Goal: Book appointment/travel/reservation

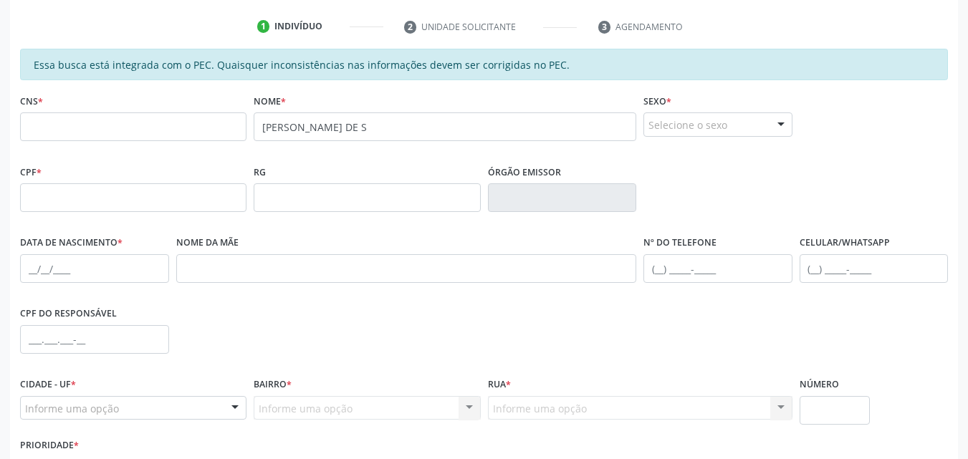
scroll to position [262, 0]
click at [392, 127] on input "[PERSON_NAME] DE S" at bounding box center [445, 126] width 383 height 29
type input "S"
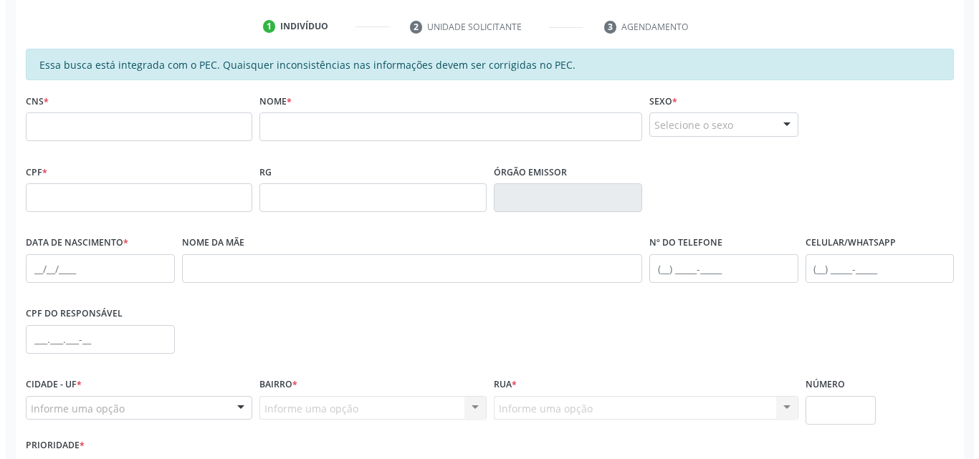
scroll to position [0, 0]
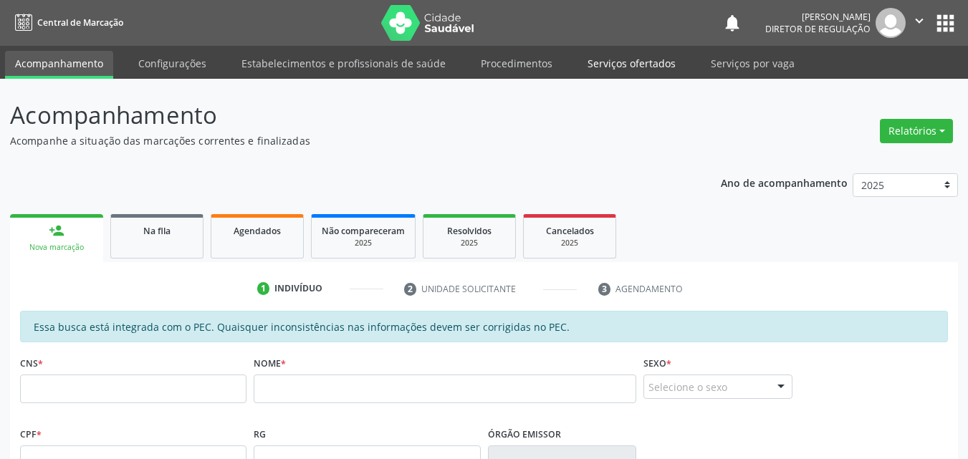
click at [641, 64] on link "Serviços ofertados" at bounding box center [631, 63] width 108 height 25
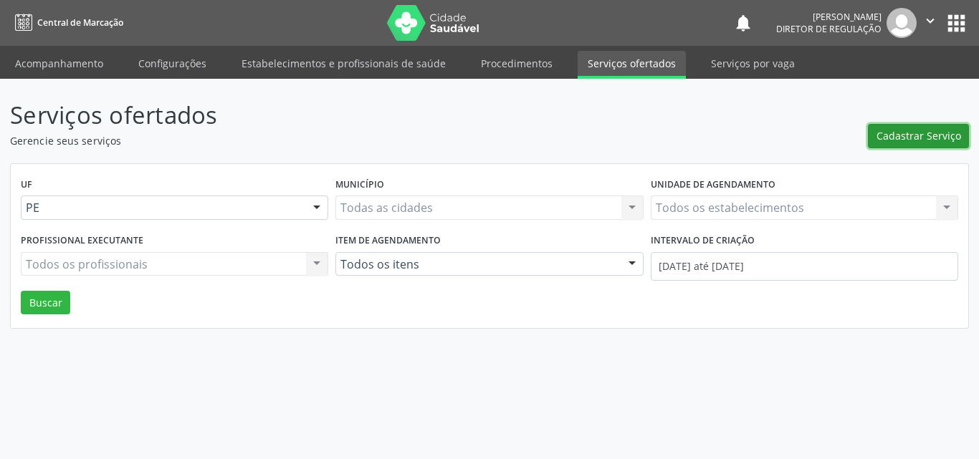
click at [912, 139] on span "Cadastrar Serviço" at bounding box center [918, 135] width 85 height 15
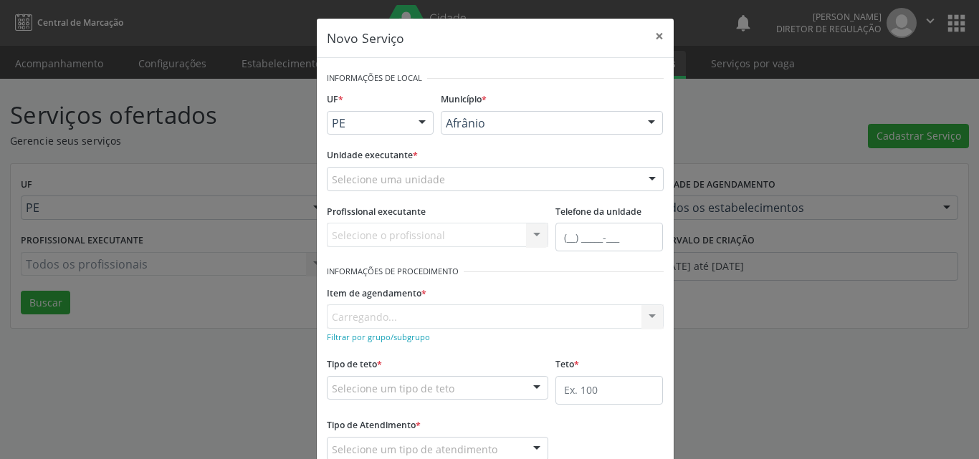
click at [484, 177] on div "Selecione uma unidade" at bounding box center [495, 179] width 337 height 24
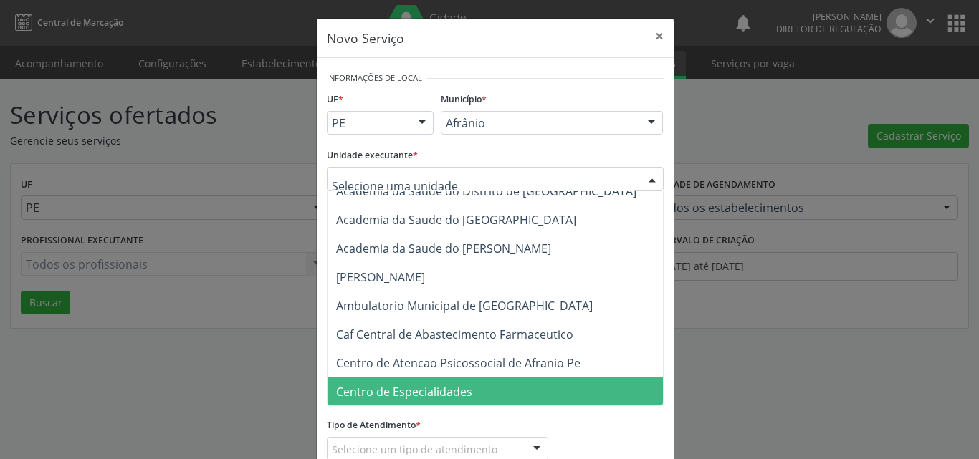
scroll to position [215, 0]
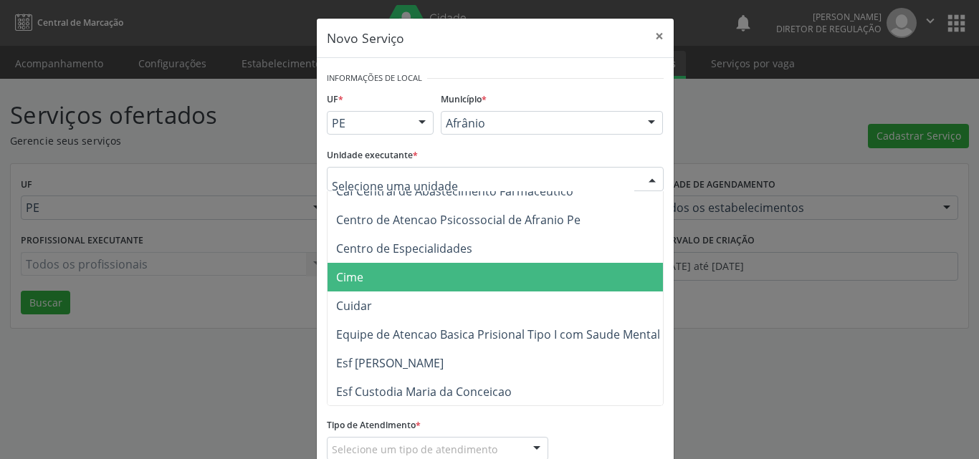
click at [410, 281] on span "Cime" at bounding box center [502, 277] width 350 height 29
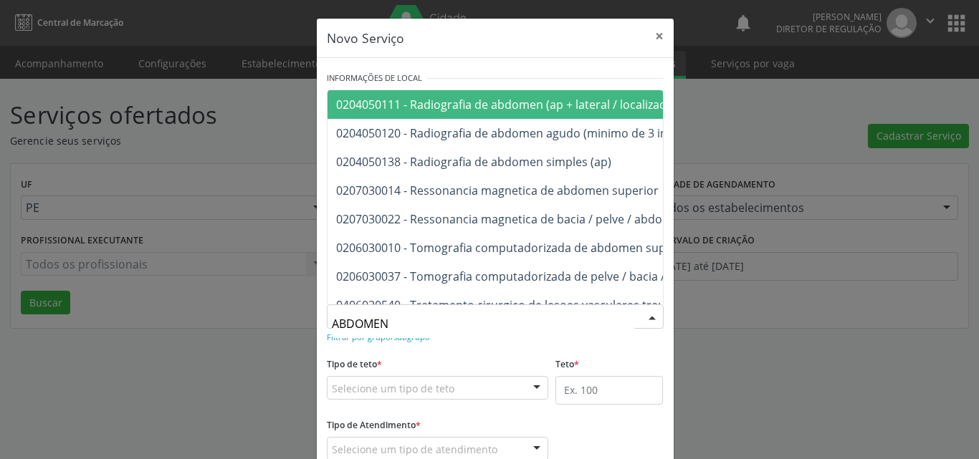
type input "ABDOMEN T"
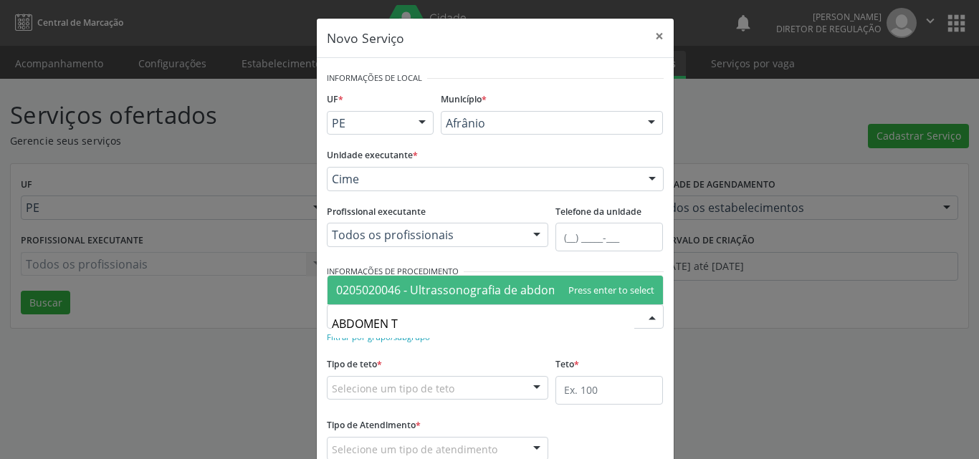
click at [453, 288] on span "0205020046 - Ultrassonografia de abdomen total" at bounding box center [468, 290] width 264 height 16
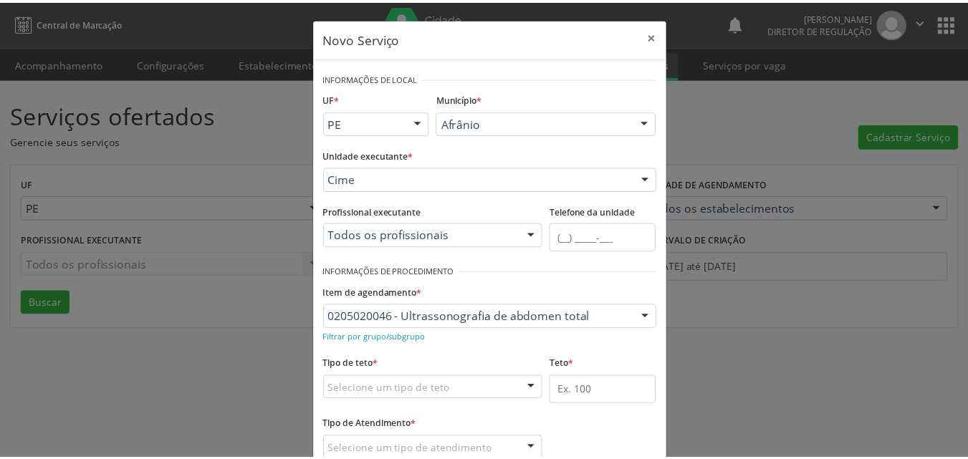
scroll to position [95, 0]
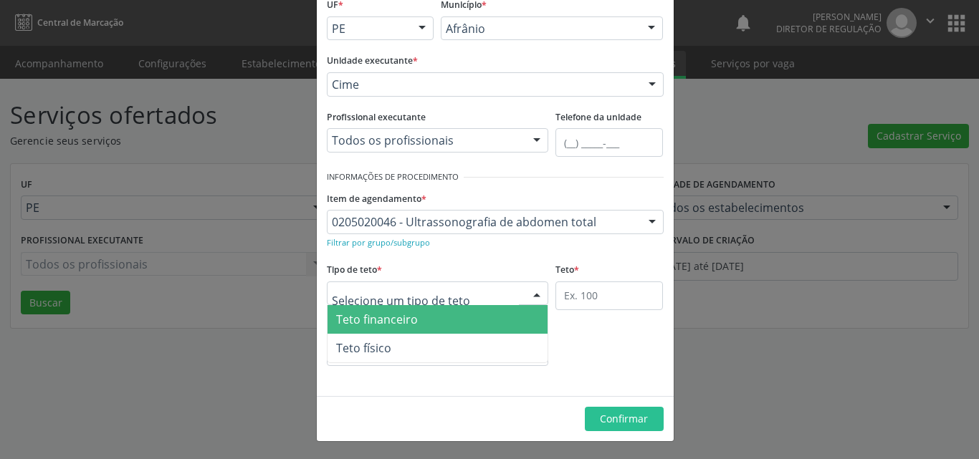
click at [468, 292] on div at bounding box center [438, 294] width 222 height 24
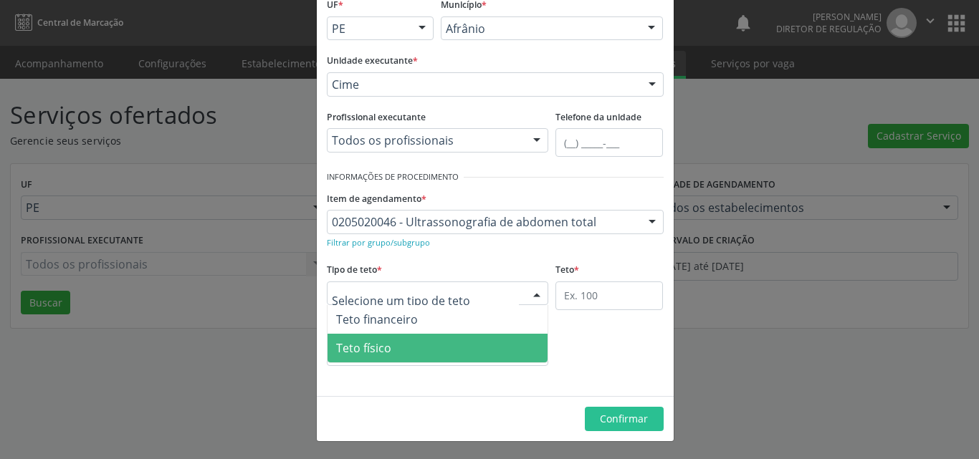
click at [453, 345] on span "Teto físico" at bounding box center [437, 348] width 221 height 29
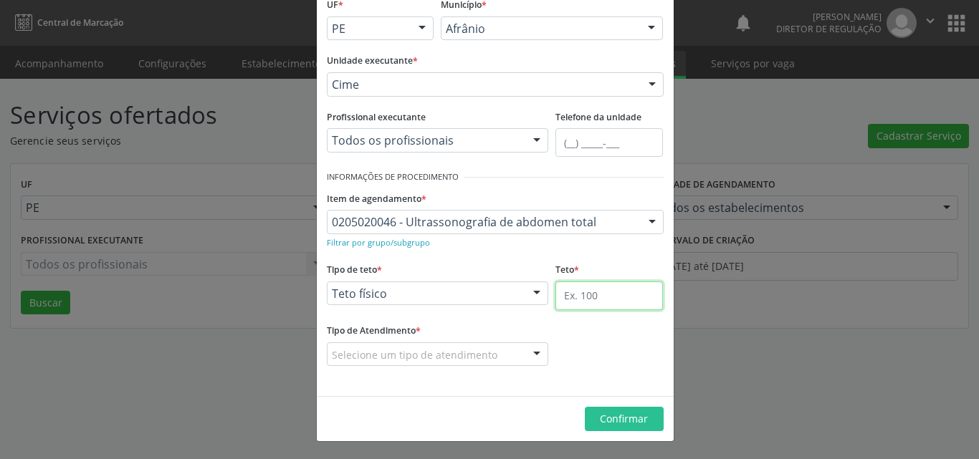
click at [569, 299] on input "text" at bounding box center [608, 296] width 107 height 29
type input "1"
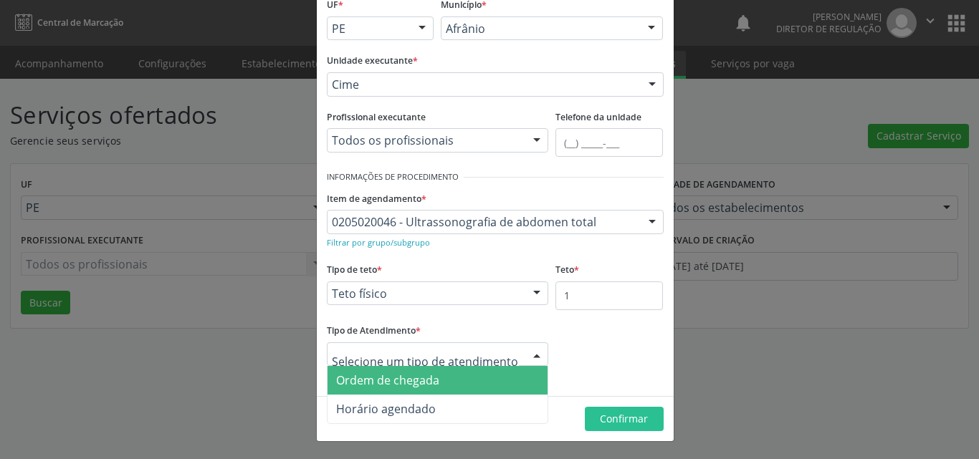
click at [452, 383] on span "Ordem de chegada" at bounding box center [437, 380] width 221 height 29
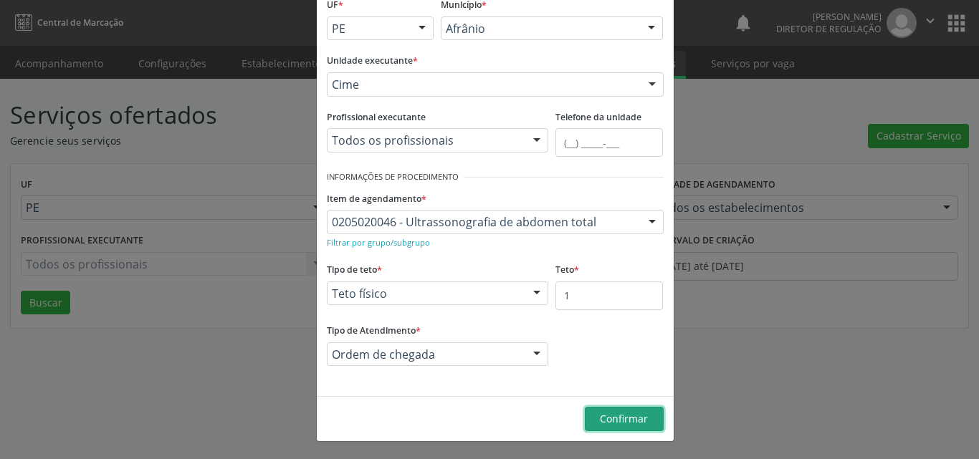
click at [620, 419] on span "Confirmar" at bounding box center [624, 419] width 48 height 14
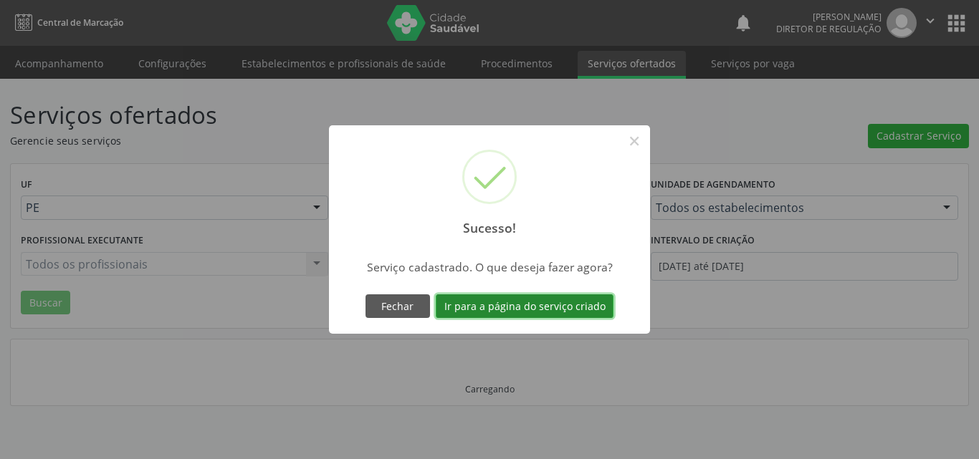
click at [524, 306] on button "Ir para a página do serviço criado" at bounding box center [525, 306] width 178 height 24
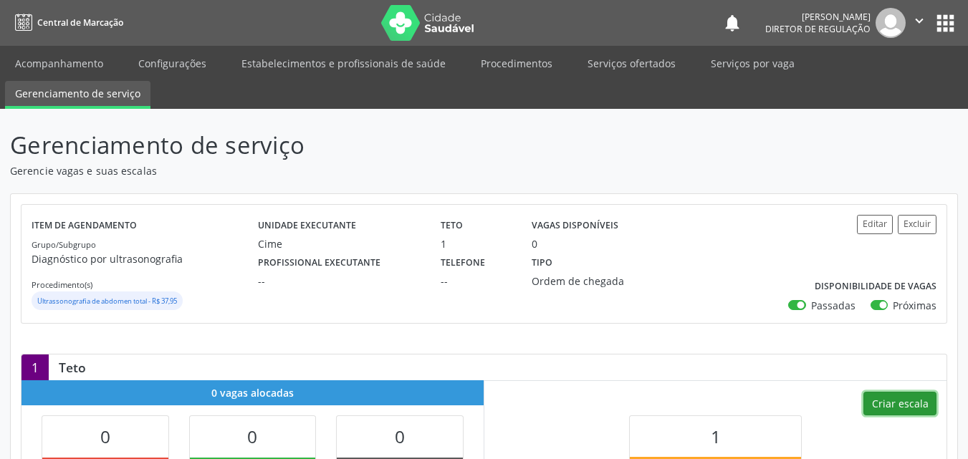
click at [897, 401] on button "Criar escala" at bounding box center [899, 404] width 73 height 24
select select "8"
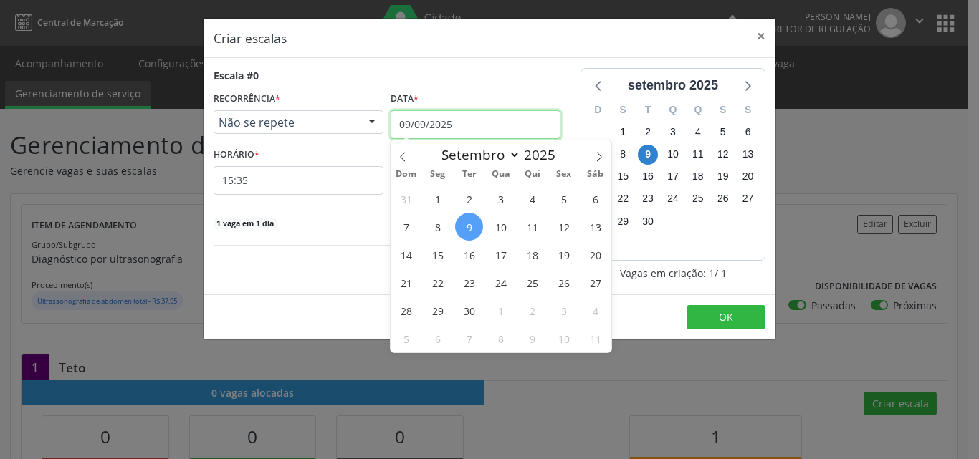
click at [466, 121] on input "09/09/2025" at bounding box center [475, 124] width 170 height 29
click at [595, 200] on span "6" at bounding box center [595, 199] width 28 height 28
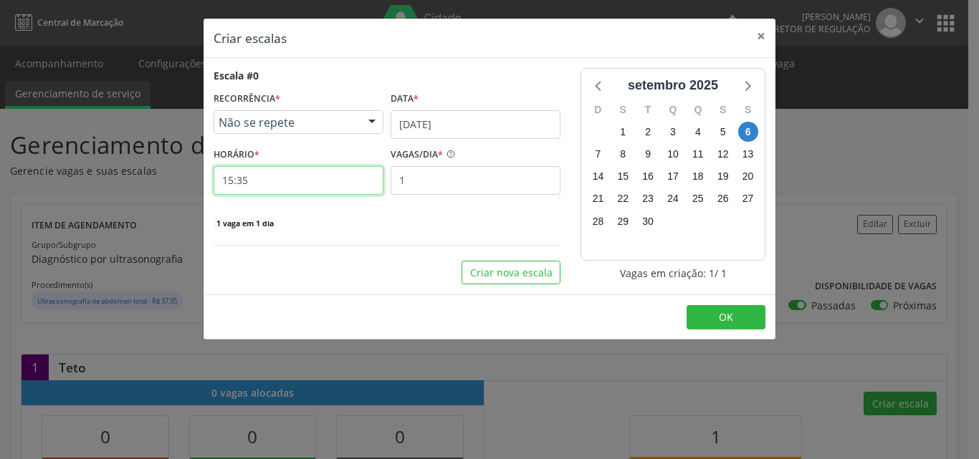
click at [341, 189] on input "15:35" at bounding box center [298, 180] width 170 height 29
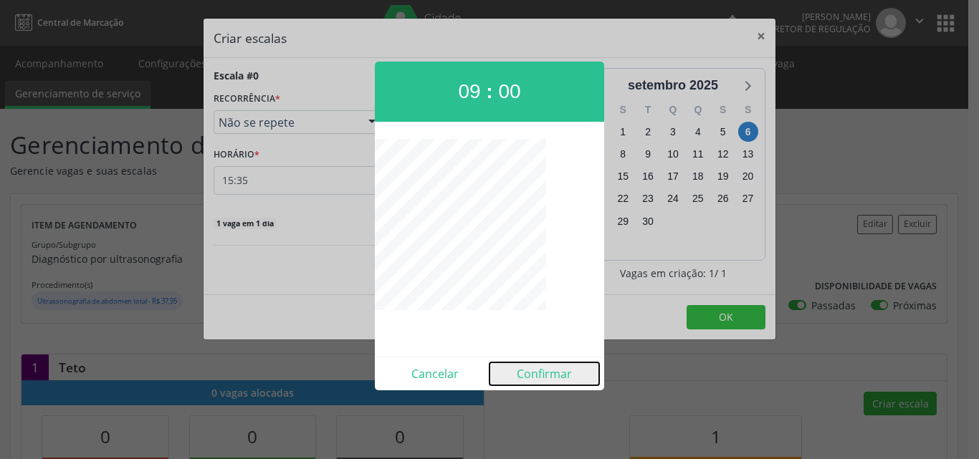
click at [544, 372] on button "Confirmar" at bounding box center [544, 373] width 110 height 23
type input "09:00"
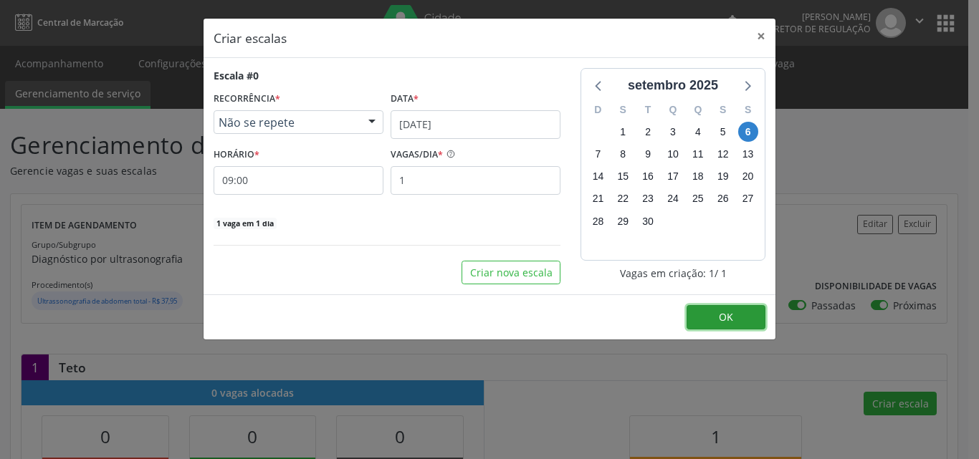
click at [706, 323] on button "OK" at bounding box center [725, 317] width 79 height 24
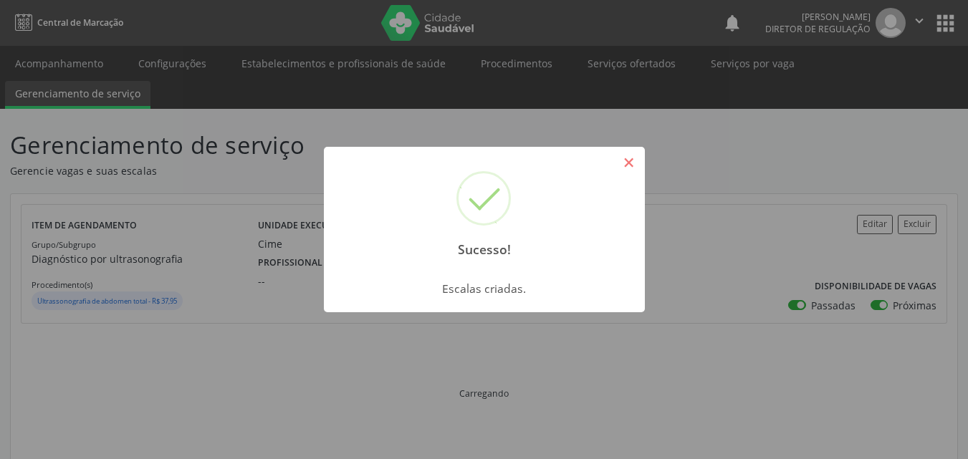
click at [633, 171] on button "×" at bounding box center [629, 162] width 24 height 24
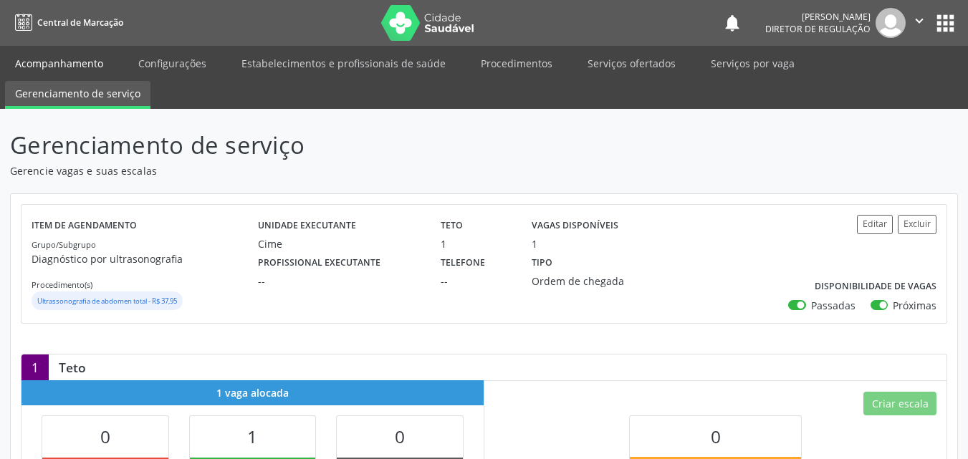
click at [53, 62] on link "Acompanhamento" at bounding box center [59, 63] width 108 height 25
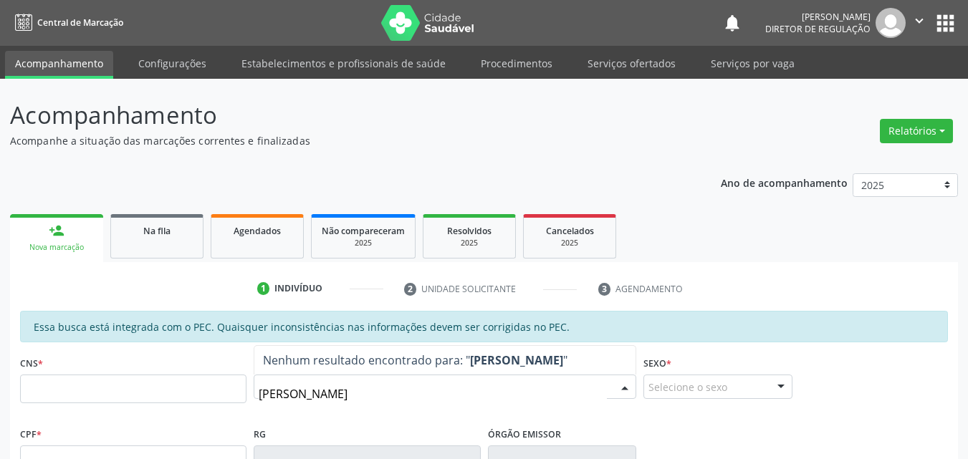
type input "[PERSON_NAME]"
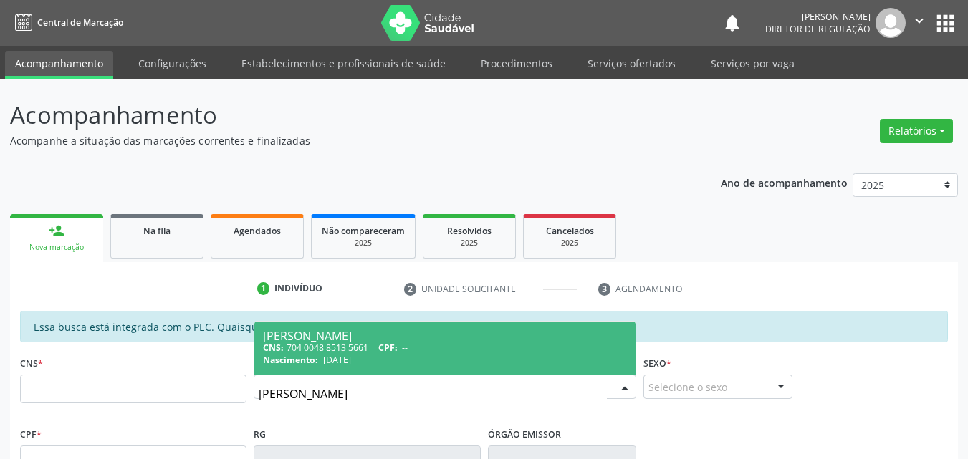
click at [292, 345] on div "CNS: 704 0048 8513 5661 CPF: --" at bounding box center [445, 348] width 364 height 12
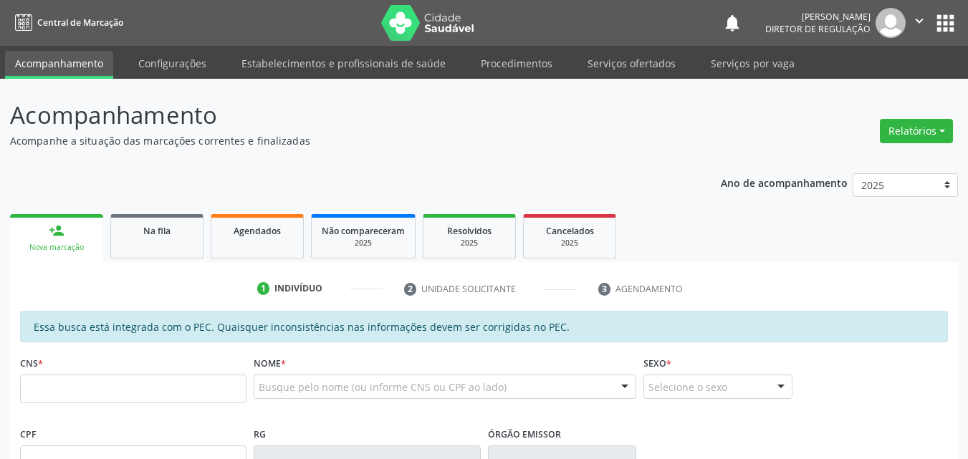
type input "704 0048 8513 5661"
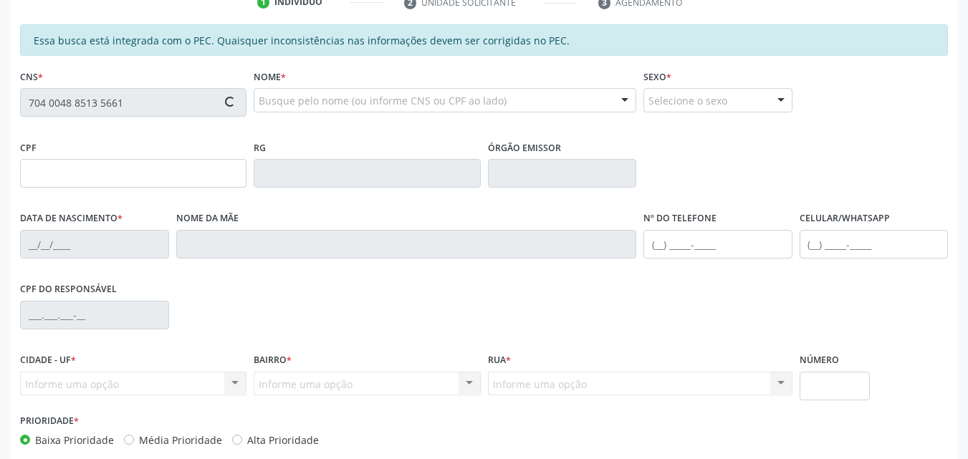
scroll to position [359, 0]
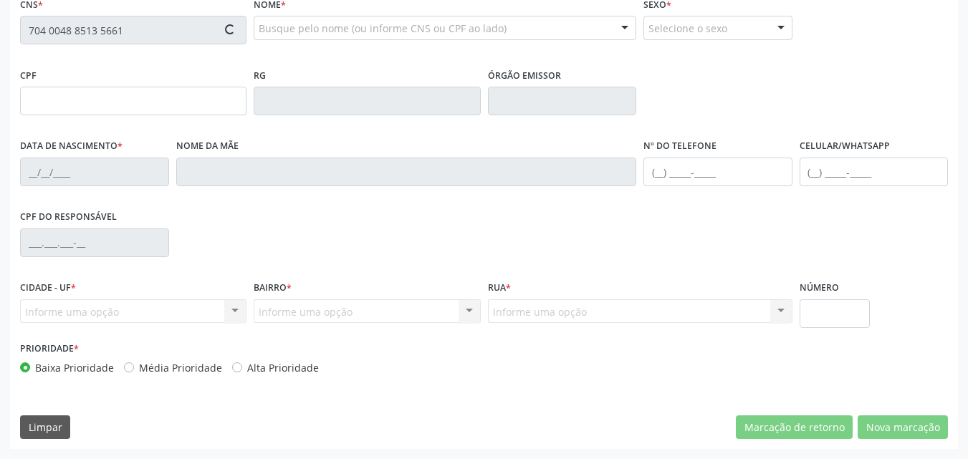
type input "[DATE]"
type input "[PERSON_NAME]"
type input "[PHONE_NUMBER]"
type input "S/N"
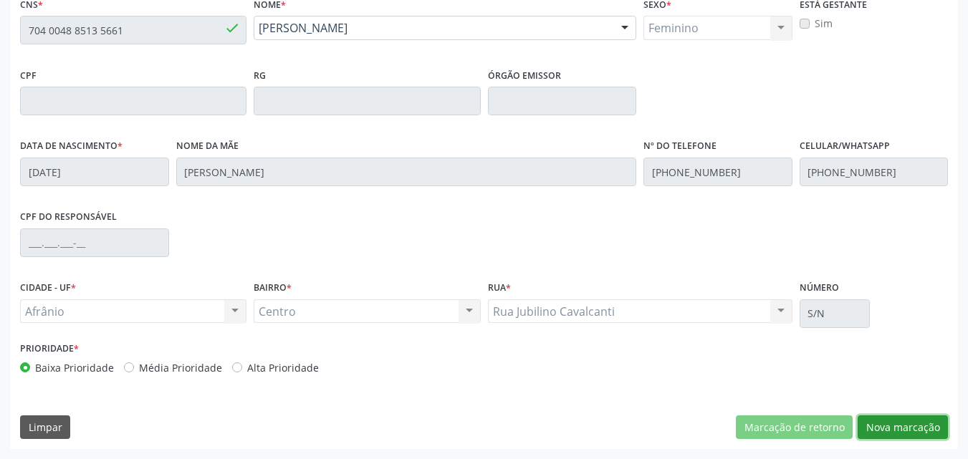
click at [880, 434] on button "Nova marcação" at bounding box center [902, 427] width 90 height 24
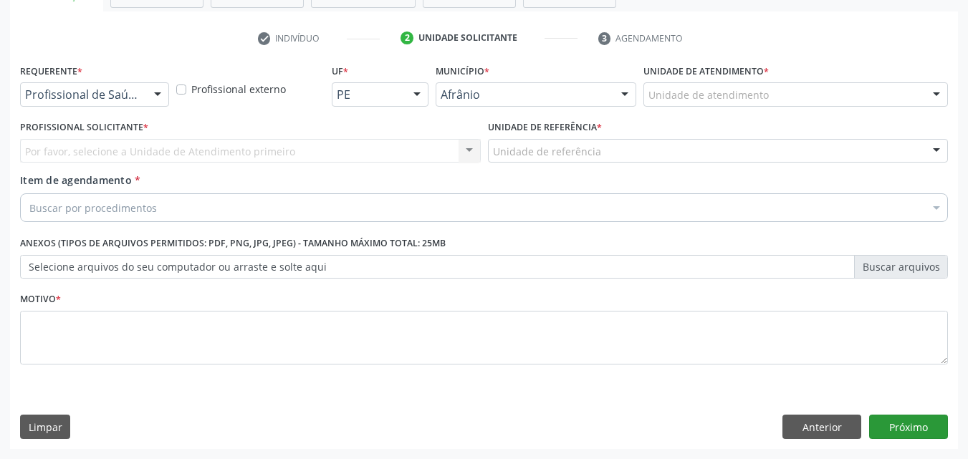
scroll to position [251, 0]
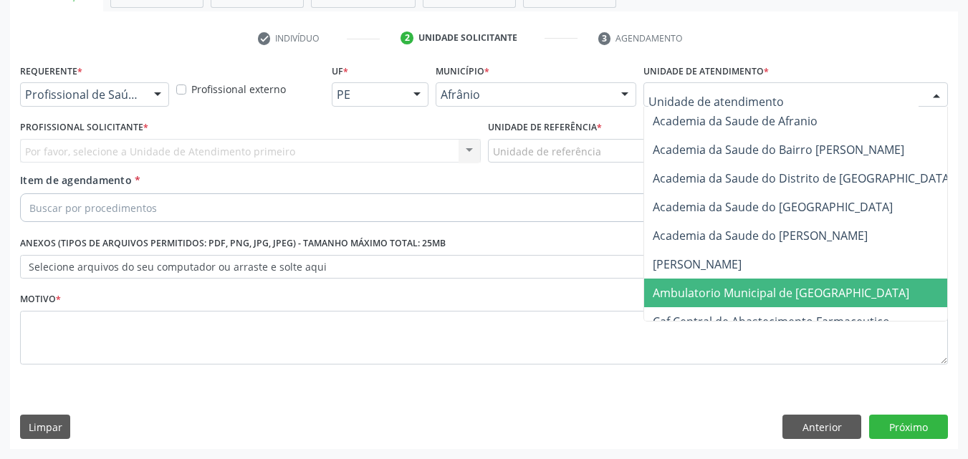
click at [752, 294] on span "Ambulatorio Municipal de [GEOGRAPHIC_DATA]" at bounding box center [781, 293] width 256 height 16
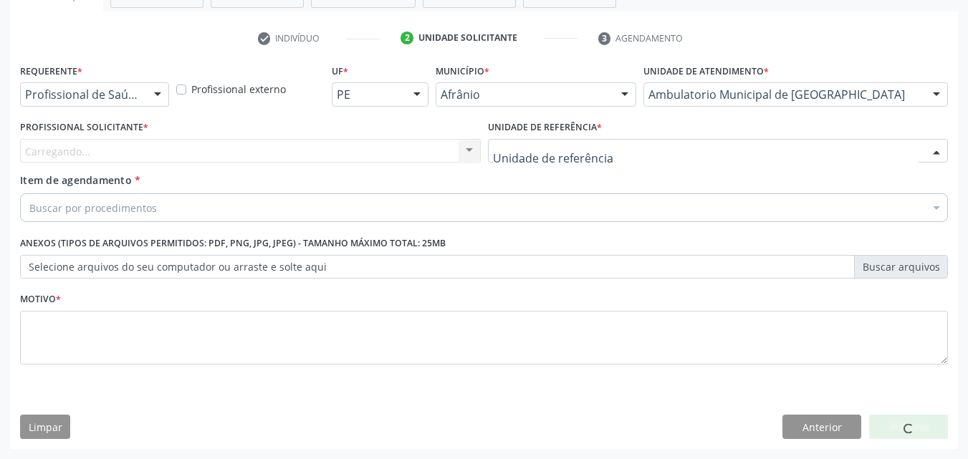
click at [613, 145] on div at bounding box center [718, 151] width 461 height 24
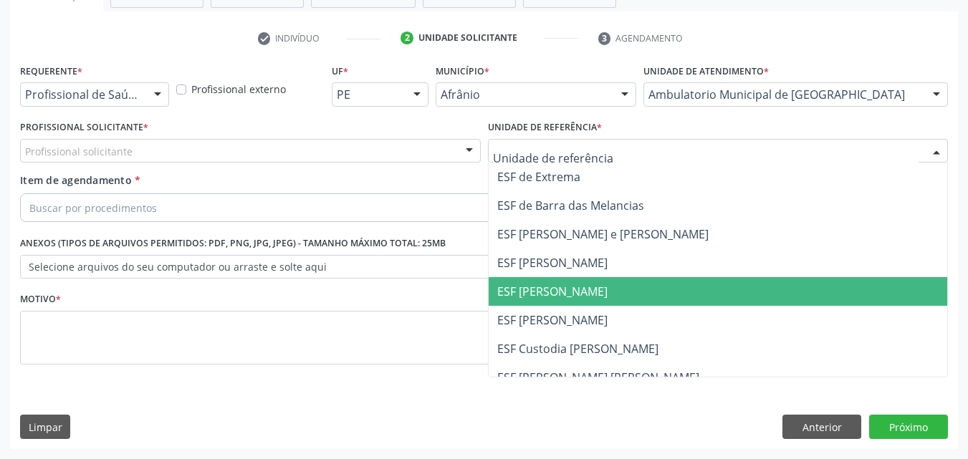
click at [592, 290] on span "ESF [PERSON_NAME]" at bounding box center [718, 291] width 459 height 29
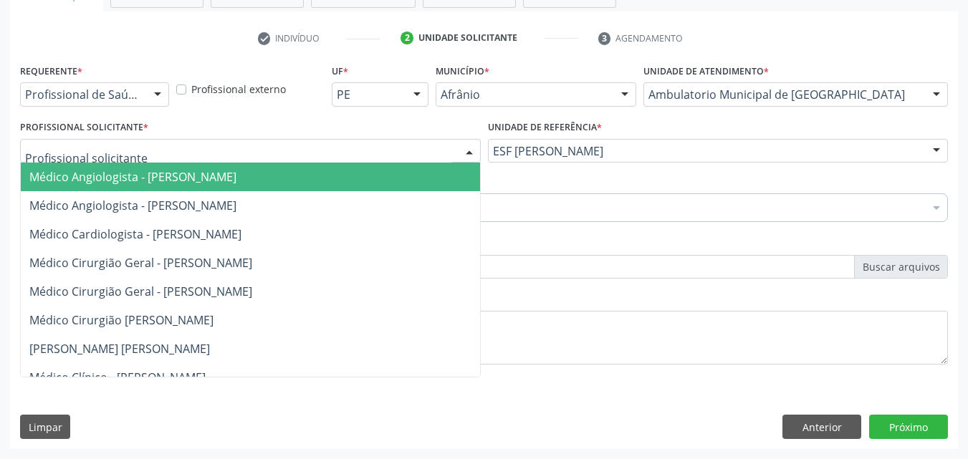
click at [428, 150] on div at bounding box center [250, 151] width 461 height 24
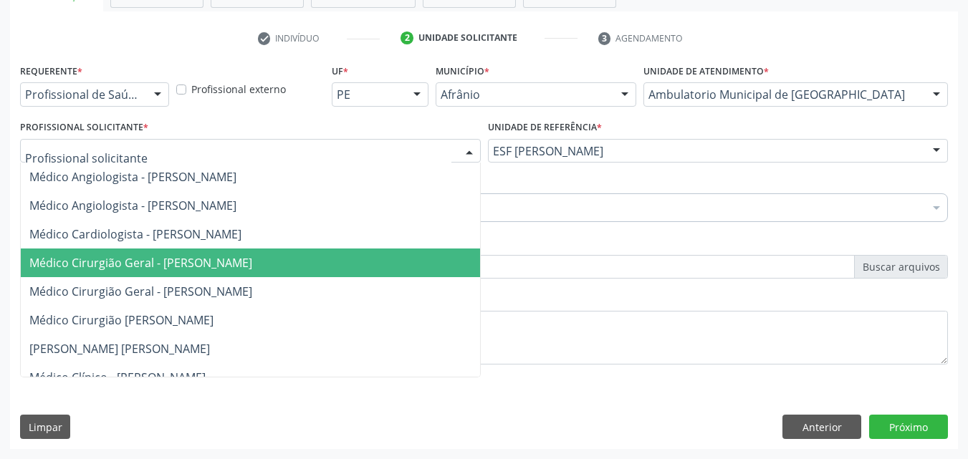
click at [419, 261] on span "Médico Cirurgião Geral - [PERSON_NAME]" at bounding box center [250, 263] width 459 height 29
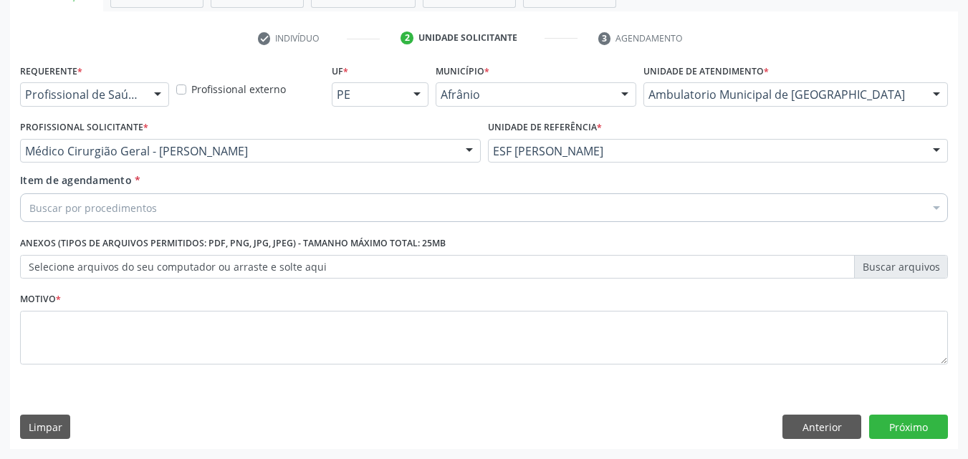
click at [343, 207] on div "Buscar por procedimentos" at bounding box center [484, 207] width 928 height 29
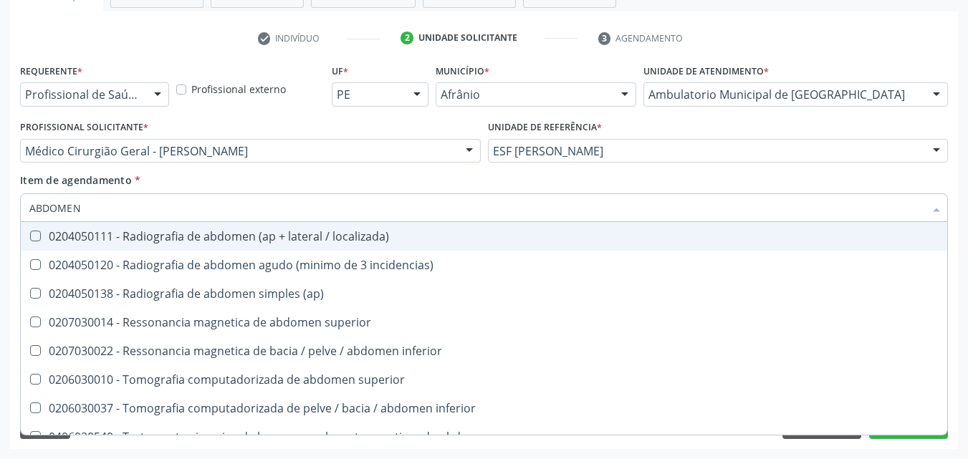
type input "ABDOMEN T"
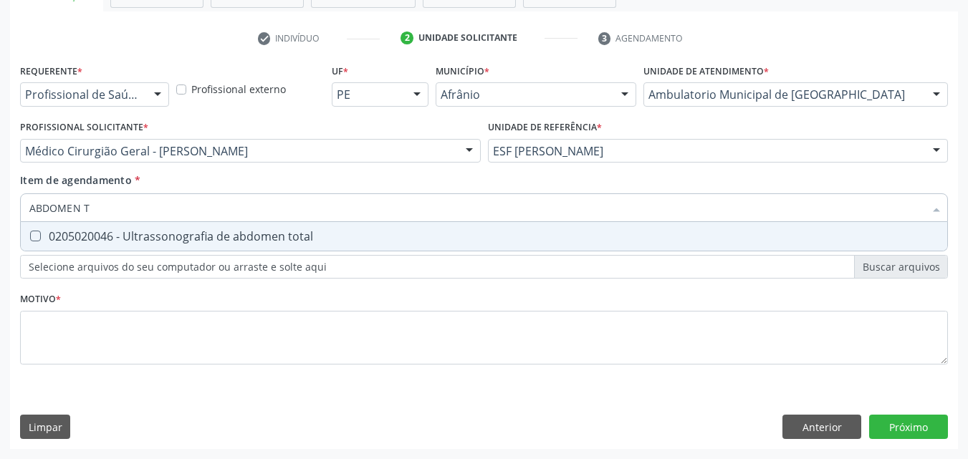
click at [342, 240] on div "0205020046 - Ultrassonografia de abdomen total" at bounding box center [483, 236] width 909 height 11
checkbox total "true"
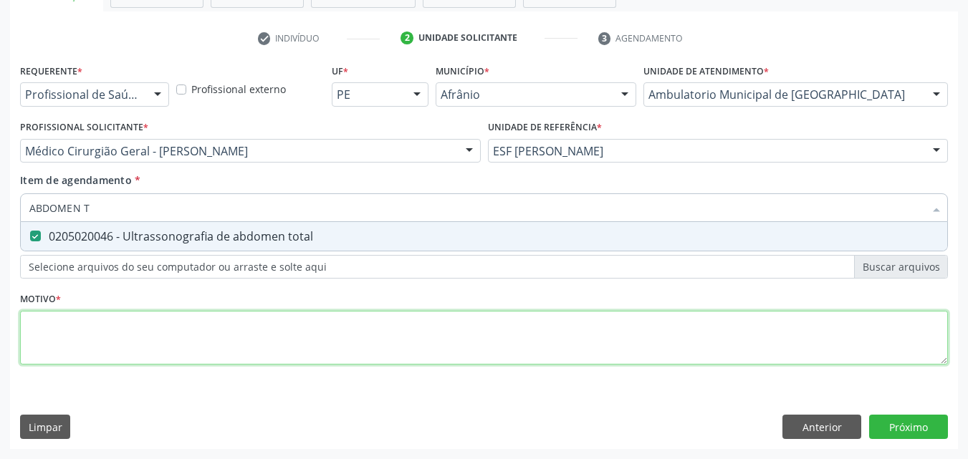
click at [360, 351] on div "Requerente * Profissional de Saúde Profissional de Saúde Paciente Nenhum result…" at bounding box center [484, 222] width 928 height 325
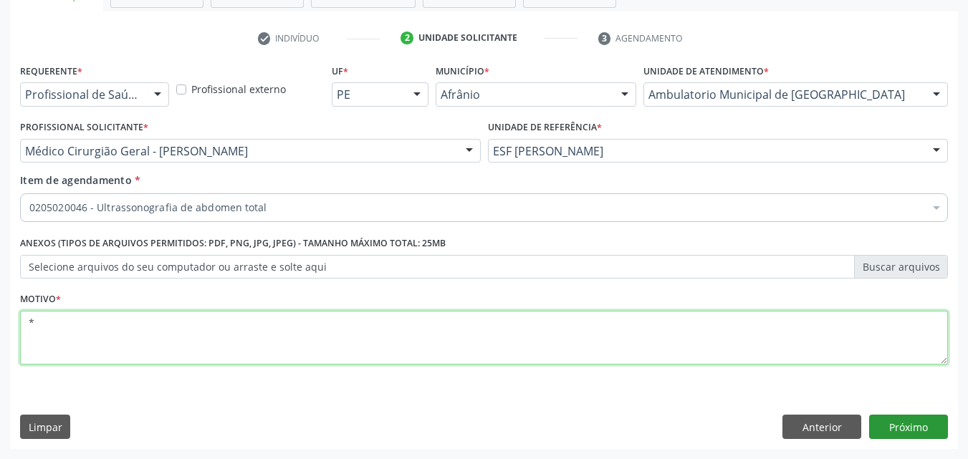
type textarea "*"
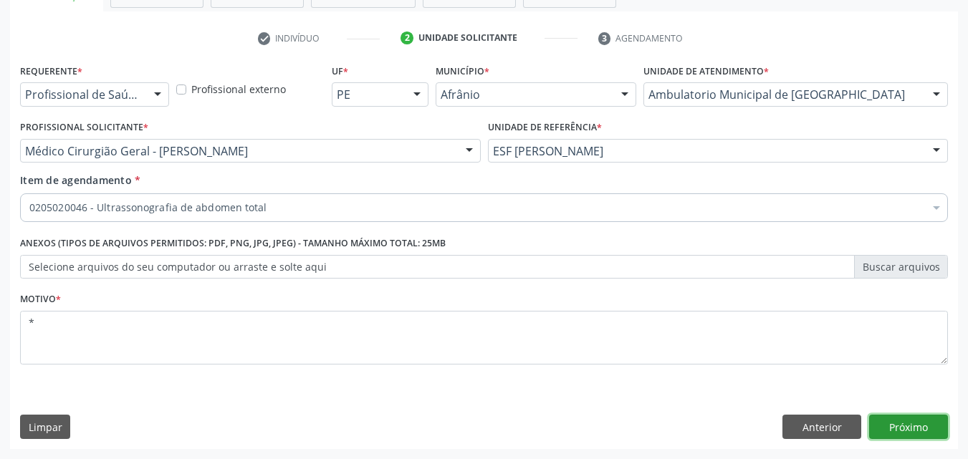
click at [913, 419] on button "Próximo" at bounding box center [908, 427] width 79 height 24
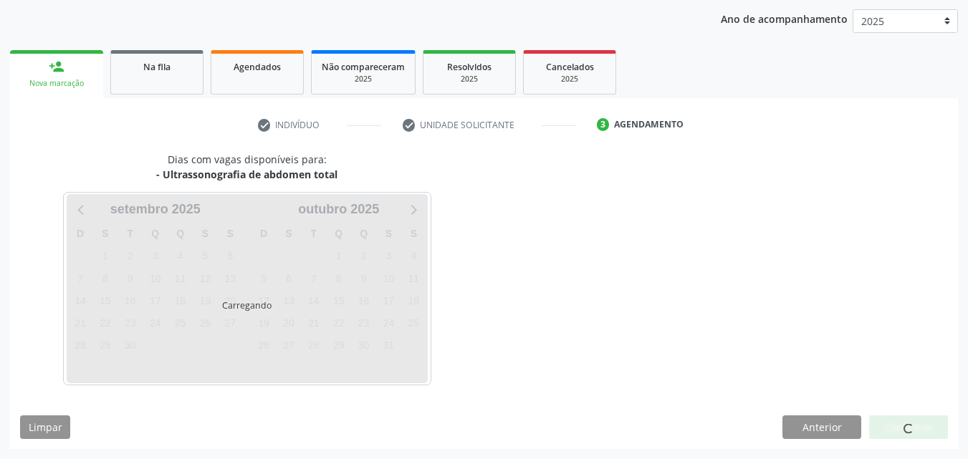
scroll to position [164, 0]
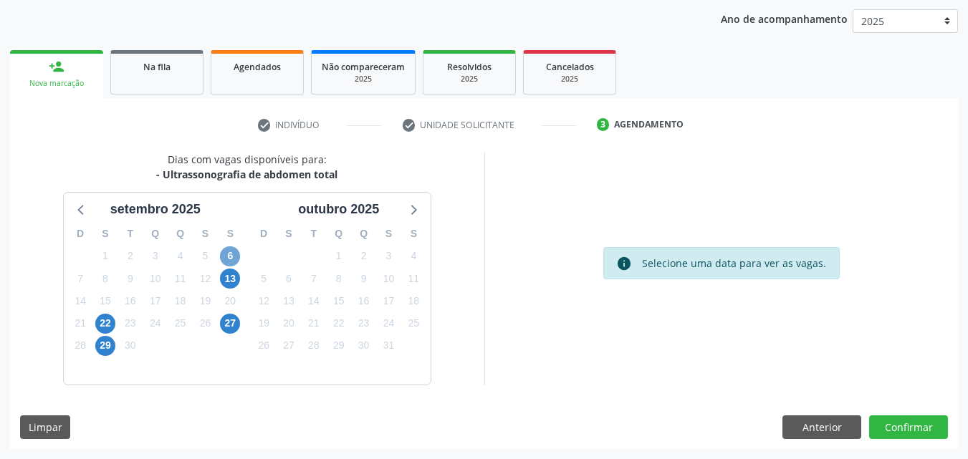
click at [229, 255] on span "6" at bounding box center [230, 256] width 20 height 20
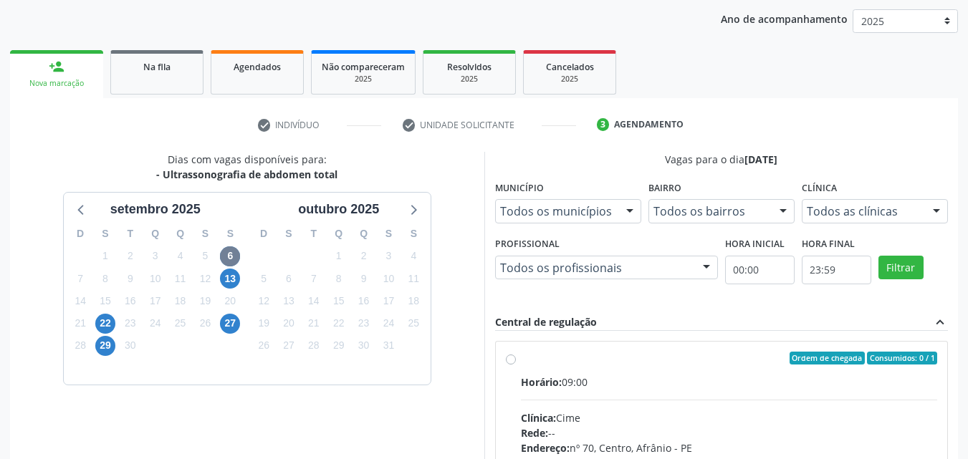
click at [553, 364] on div "Ordem de chegada Consumidos: 0 / 1" at bounding box center [729, 358] width 417 height 13
click at [516, 364] on input "Ordem de chegada Consumidos: 0 / 1 Horário: 09:00 Clínica: Cime Rede: -- Endere…" at bounding box center [511, 358] width 10 height 13
radio input "true"
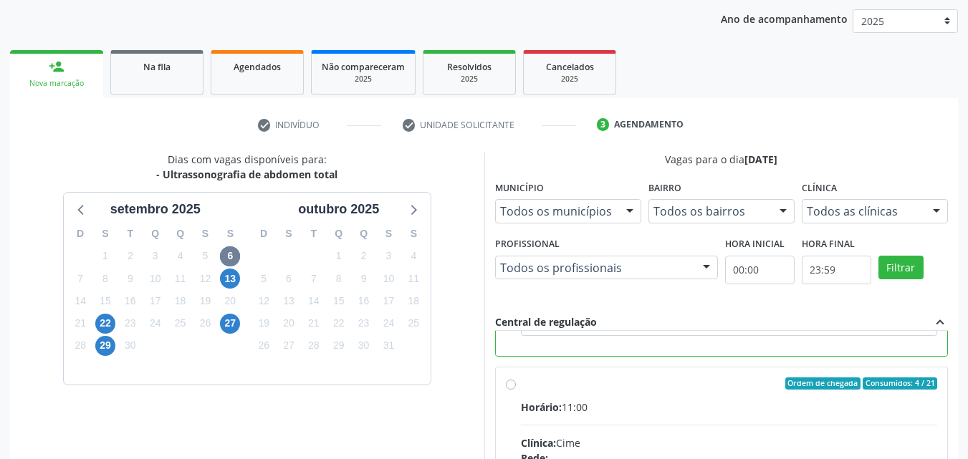
scroll to position [379, 0]
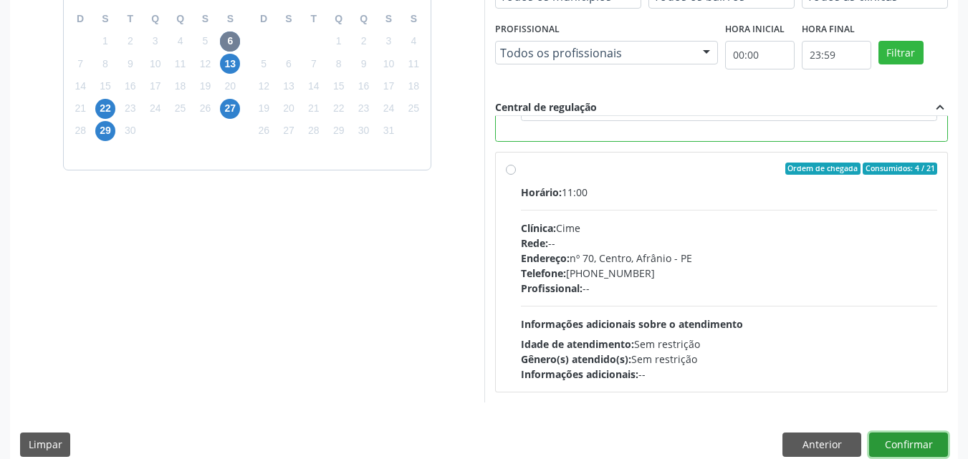
click at [896, 449] on button "Confirmar" at bounding box center [908, 445] width 79 height 24
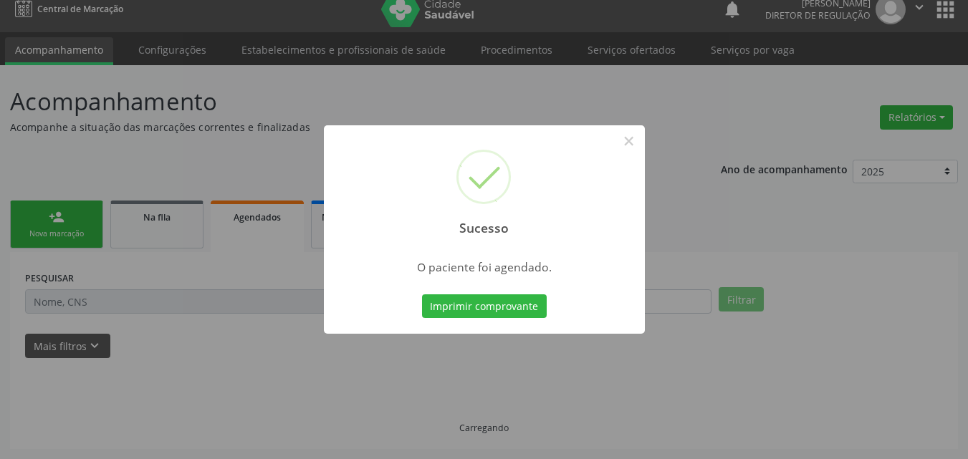
scroll to position [14, 0]
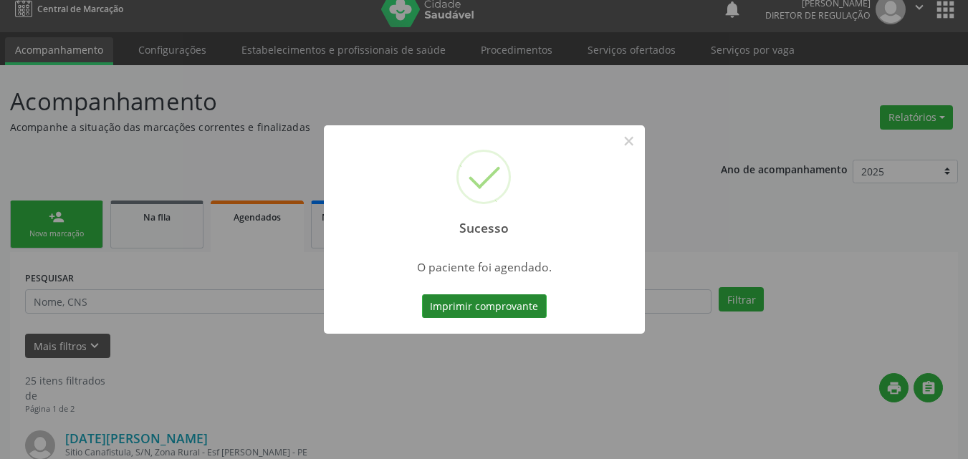
click at [490, 302] on button "Imprimir comprovante" at bounding box center [484, 306] width 125 height 24
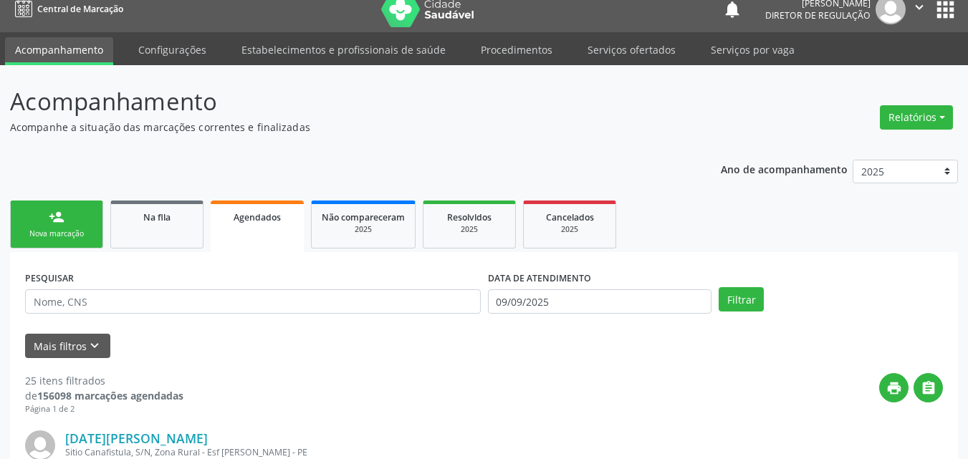
click at [80, 231] on div "Nova marcação" at bounding box center [57, 234] width 72 height 11
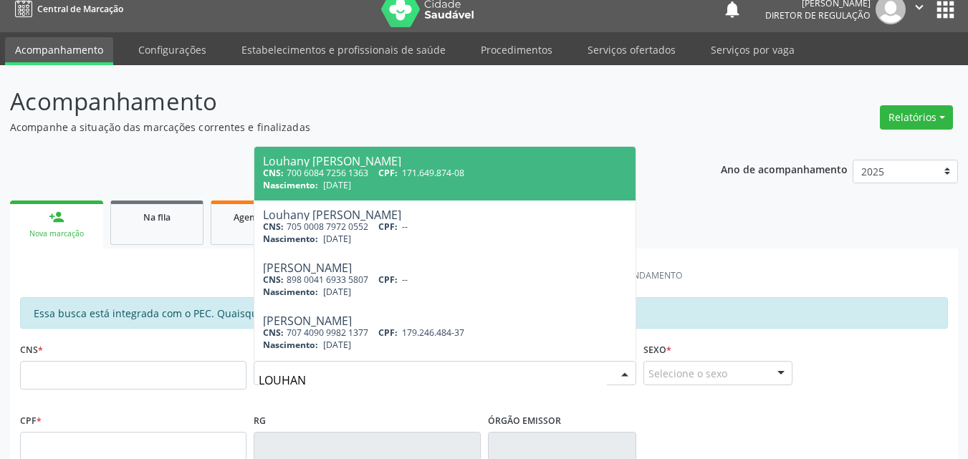
type input "LOUHANY"
